Goal: Find specific page/section: Find specific page/section

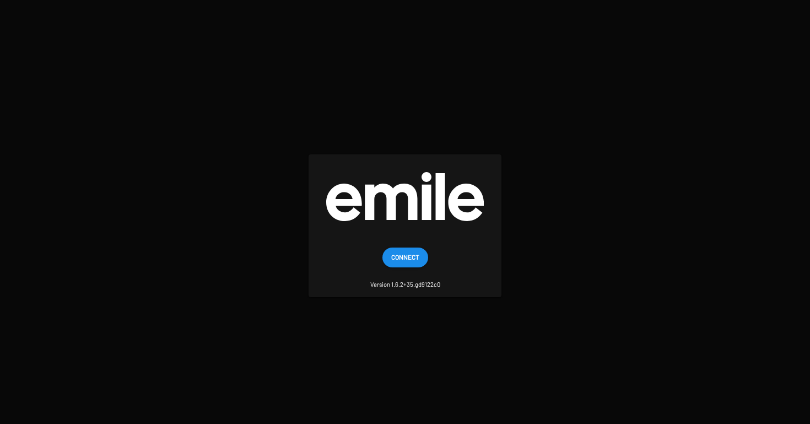
click at [411, 250] on span "Connect" at bounding box center [405, 257] width 28 height 20
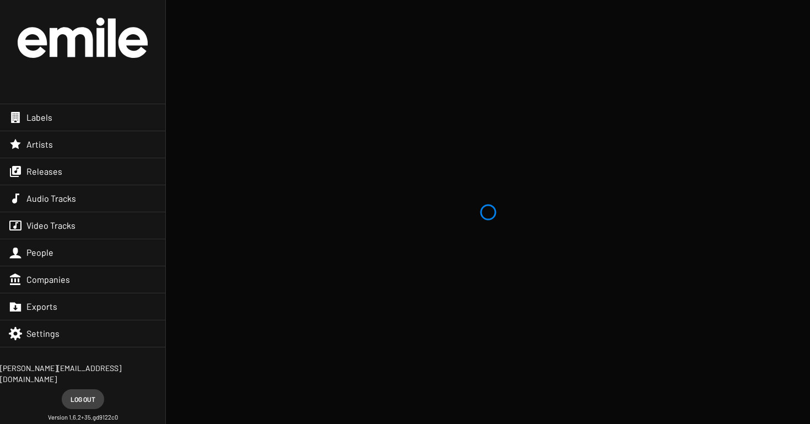
click at [87, 145] on div "Artists" at bounding box center [82, 144] width 165 height 26
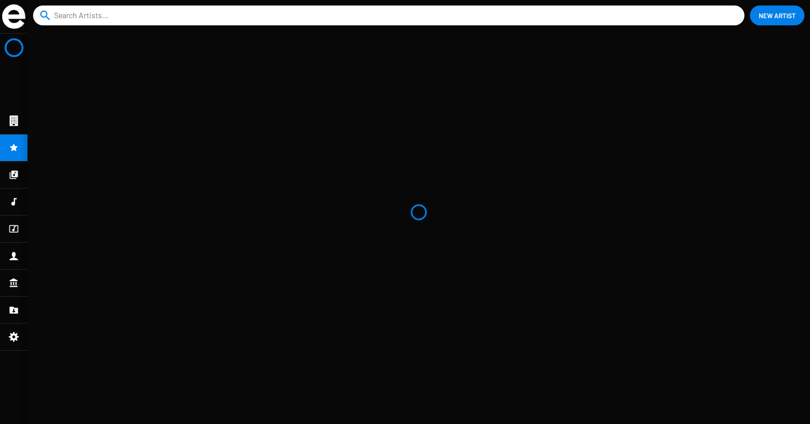
click at [108, 17] on input at bounding box center [391, 16] width 674 height 20
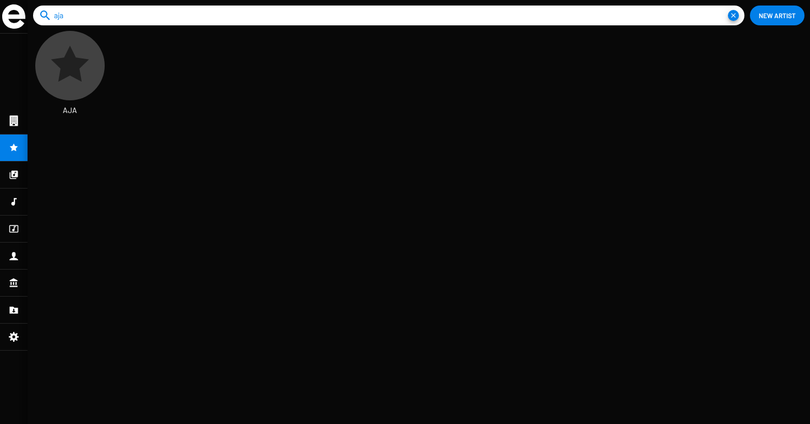
scroll to position [18, 21]
type input "aja"
click at [73, 68] on icon at bounding box center [70, 64] width 38 height 36
